Goal: Check status: Check status

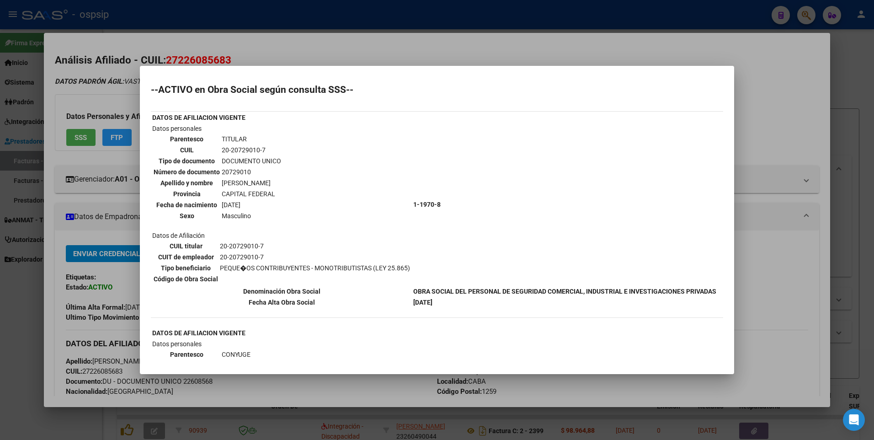
click at [771, 114] on div at bounding box center [437, 220] width 874 height 440
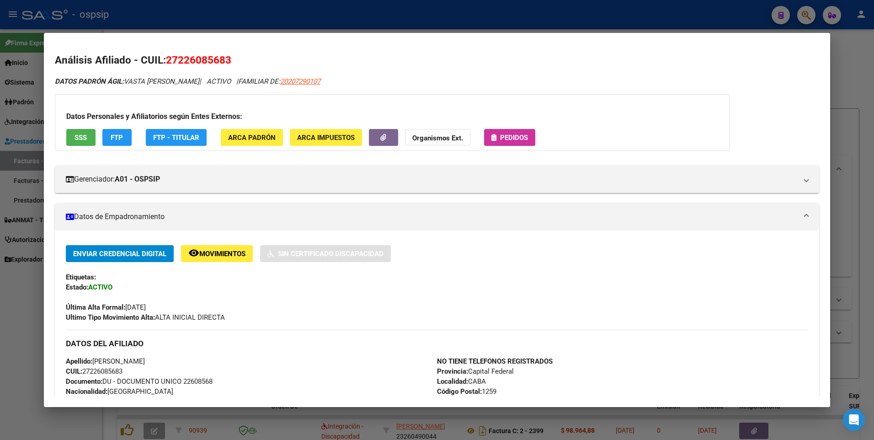
click at [863, 78] on div at bounding box center [437, 220] width 874 height 440
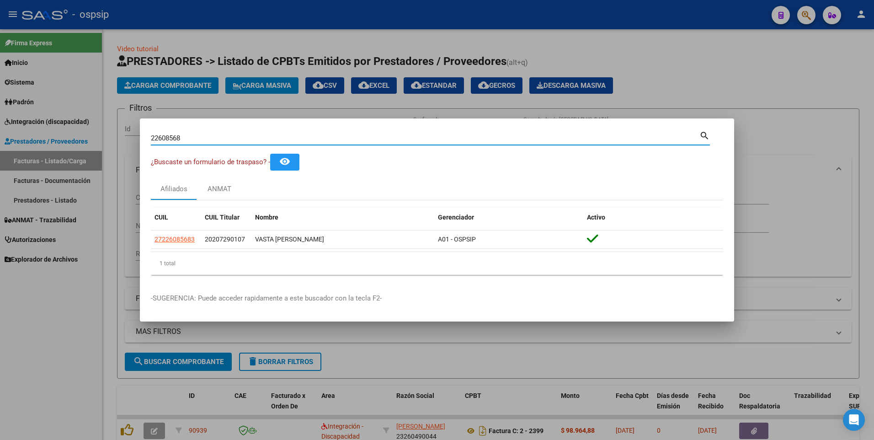
drag, startPoint x: 183, startPoint y: 140, endPoint x: 72, endPoint y: 165, distance: 114.4
click at [71, 165] on div "22608568 Buscar (apellido, dni, cuil, nro traspaso, cuit, obra social) search ¿…" at bounding box center [437, 220] width 874 height 440
type input "95680619"
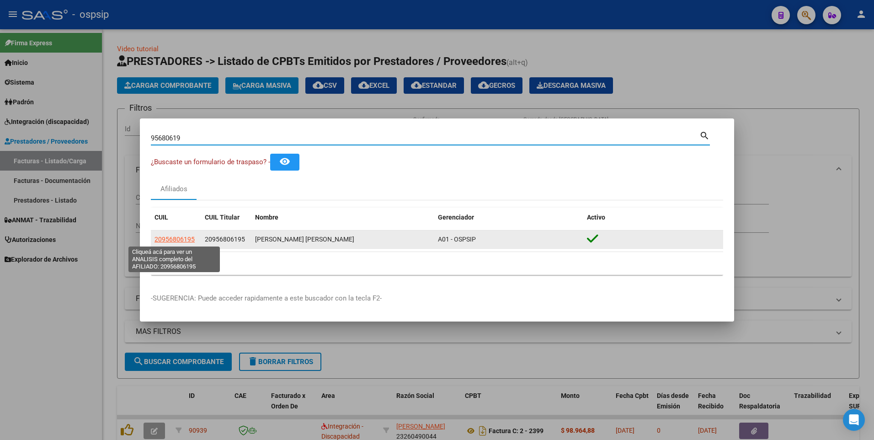
click at [168, 241] on span "20956806195" at bounding box center [175, 238] width 40 height 7
type textarea "20956806195"
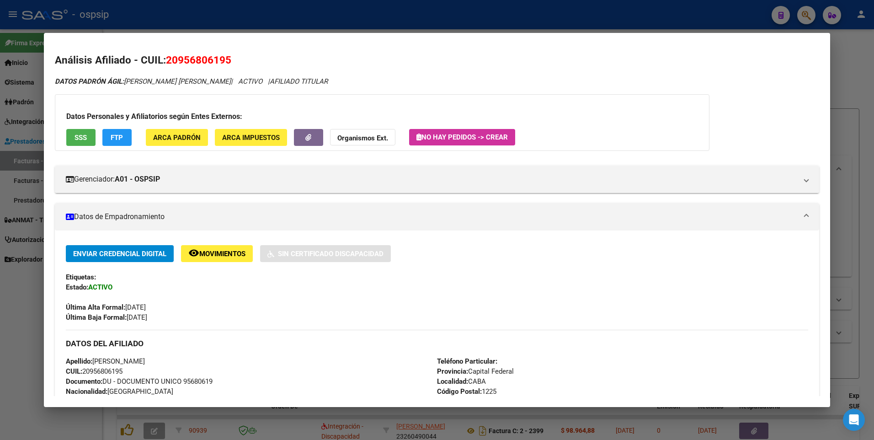
click at [92, 138] on button "SSS" at bounding box center [80, 137] width 29 height 17
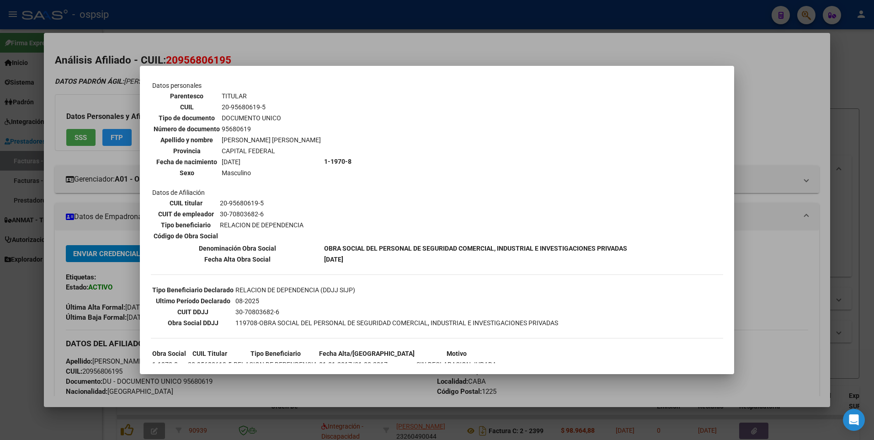
scroll to position [0, 0]
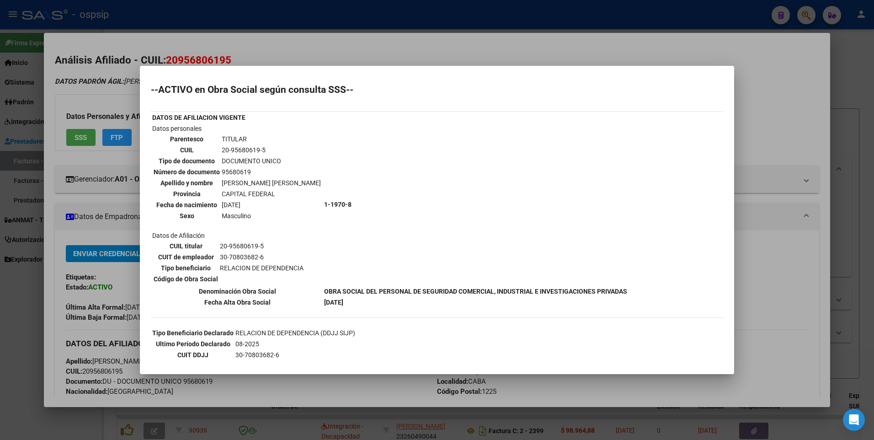
click at [794, 114] on div at bounding box center [437, 220] width 874 height 440
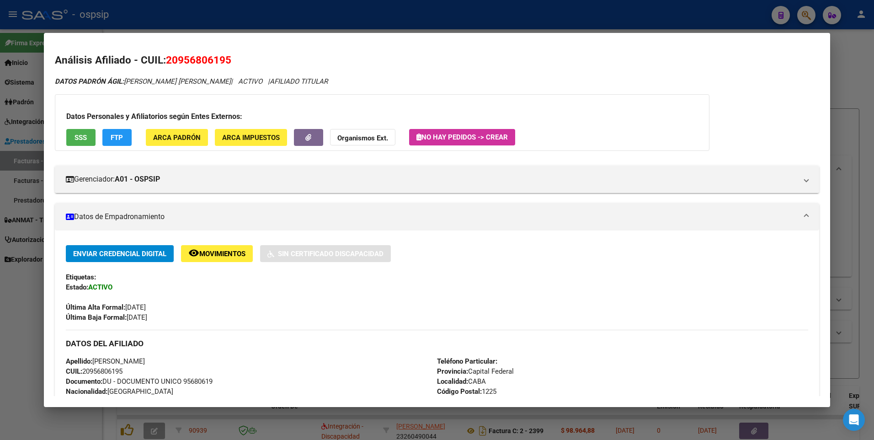
click at [871, 91] on div at bounding box center [437, 220] width 874 height 440
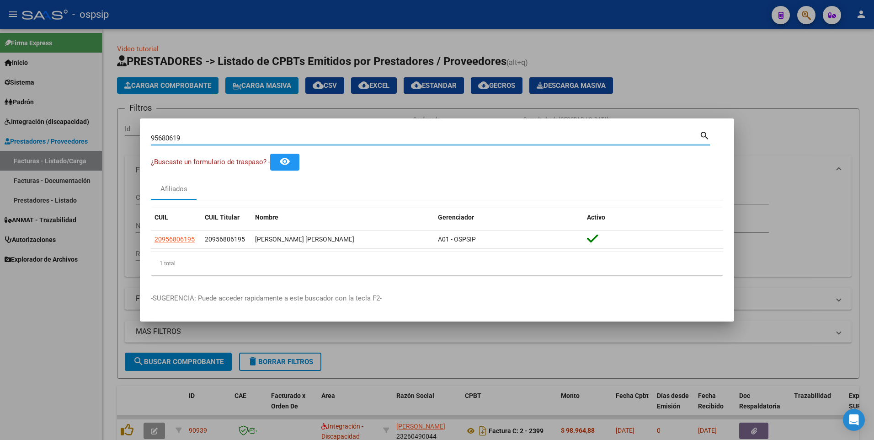
drag, startPoint x: 186, startPoint y: 137, endPoint x: 17, endPoint y: 160, distance: 170.3
click at [17, 160] on div "95680619 Buscar (apellido, dni, cuil, nro traspaso, cuit, obra social) search ¿…" at bounding box center [437, 220] width 874 height 440
type input "50803388"
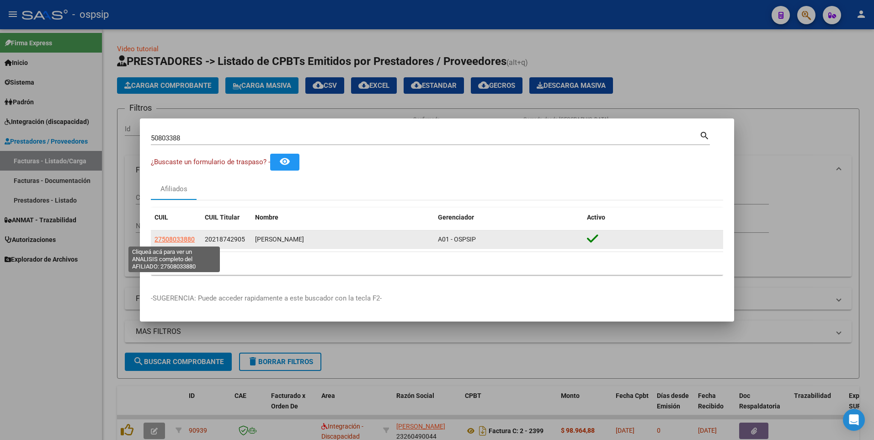
click at [155, 239] on span "27508033880" at bounding box center [175, 238] width 40 height 7
type textarea "27508033880"
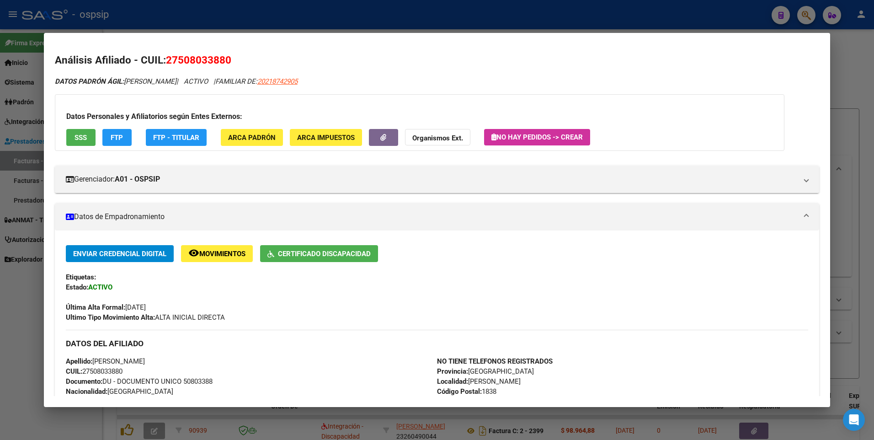
click at [74, 136] on button "SSS" at bounding box center [80, 137] width 29 height 17
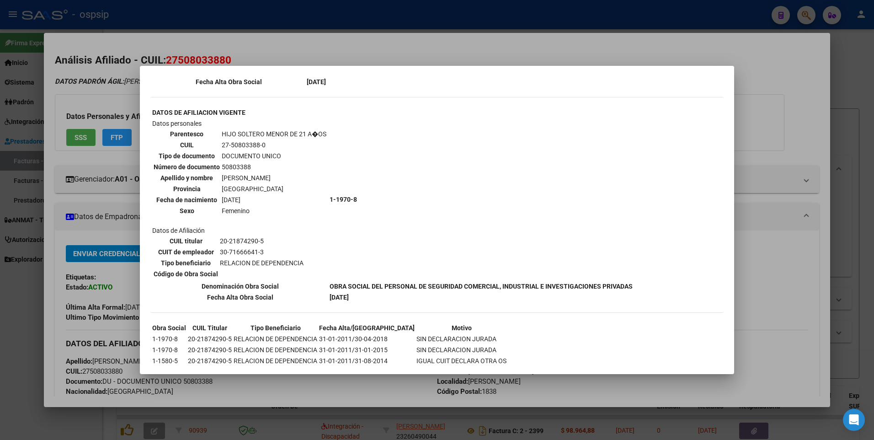
scroll to position [522, 0]
